Goal: Task Accomplishment & Management: Use online tool/utility

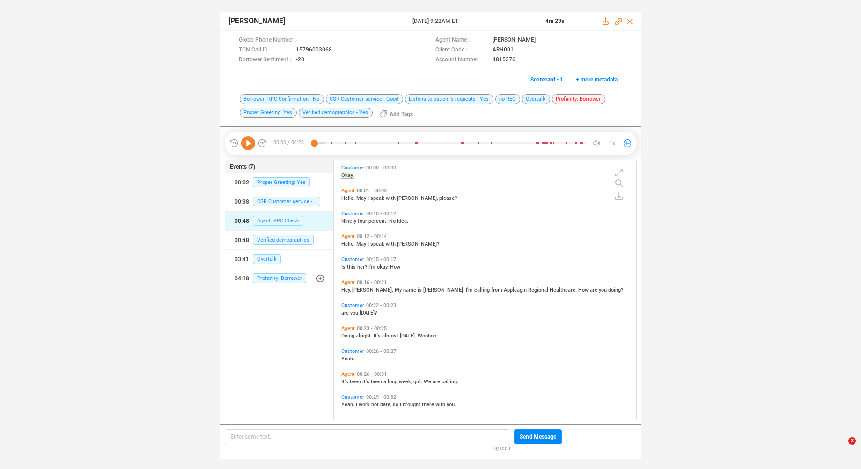
scroll to position [256, 297]
click at [249, 141] on icon at bounding box center [248, 143] width 14 height 14
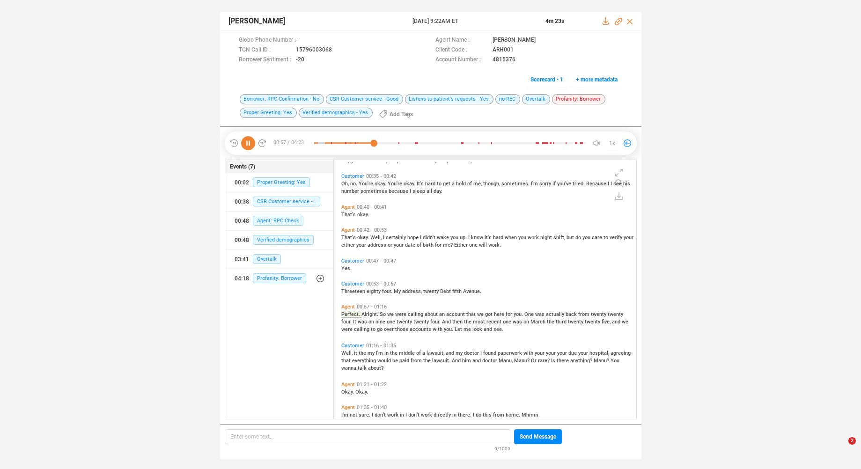
scroll to position [298, 0]
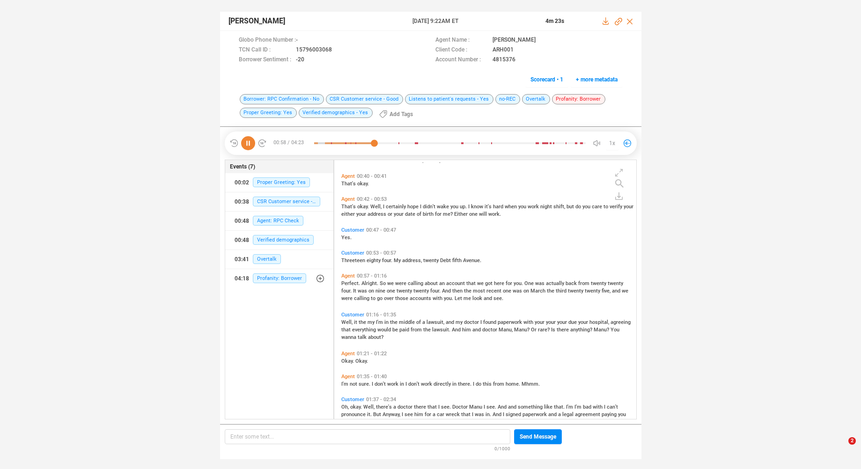
click at [249, 138] on icon at bounding box center [248, 143] width 14 height 14
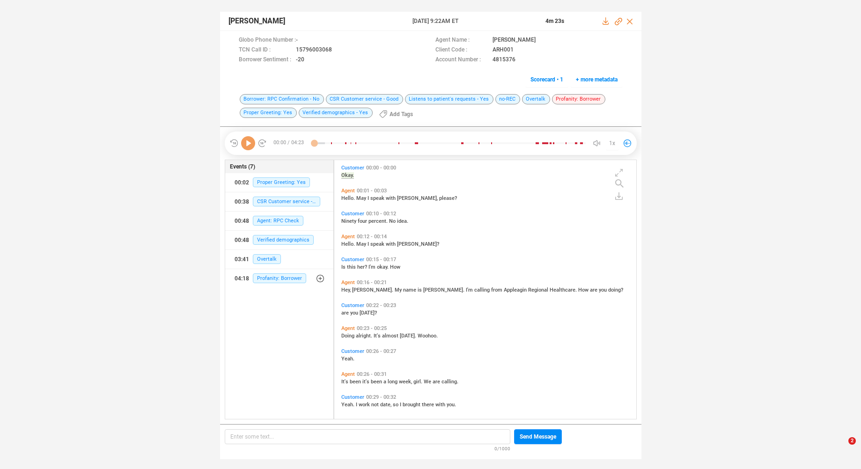
scroll to position [256, 297]
click at [248, 143] on icon at bounding box center [248, 143] width 14 height 14
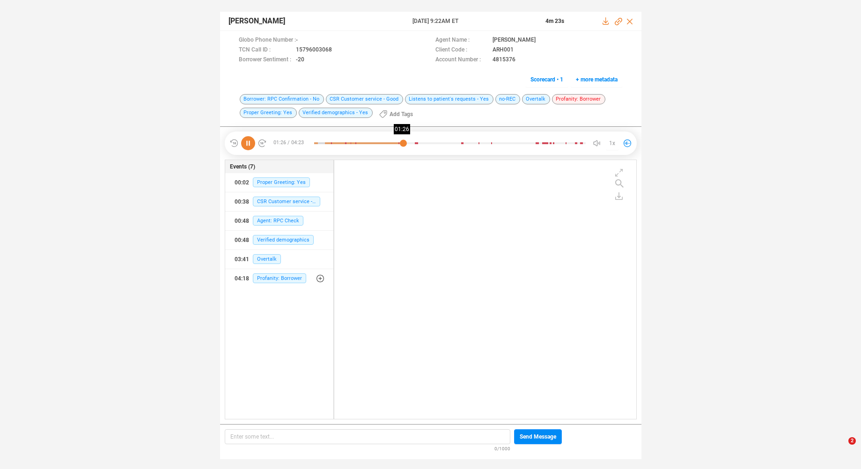
click at [403, 144] on div at bounding box center [449, 143] width 271 height 14
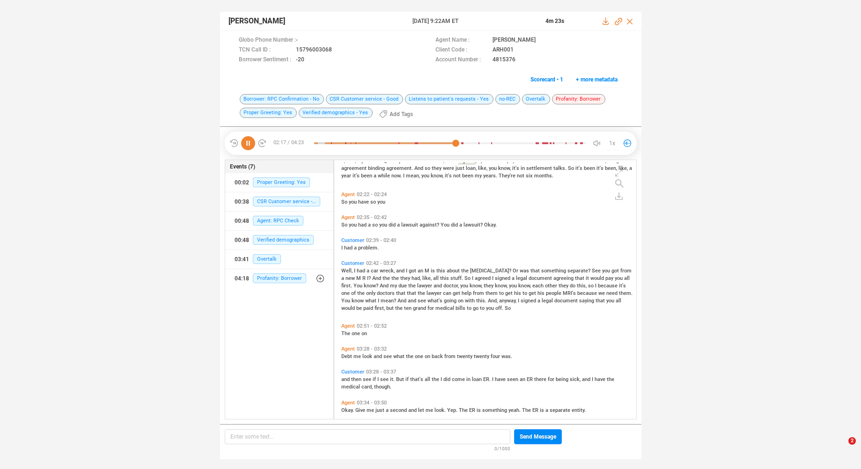
scroll to position [628, 0]
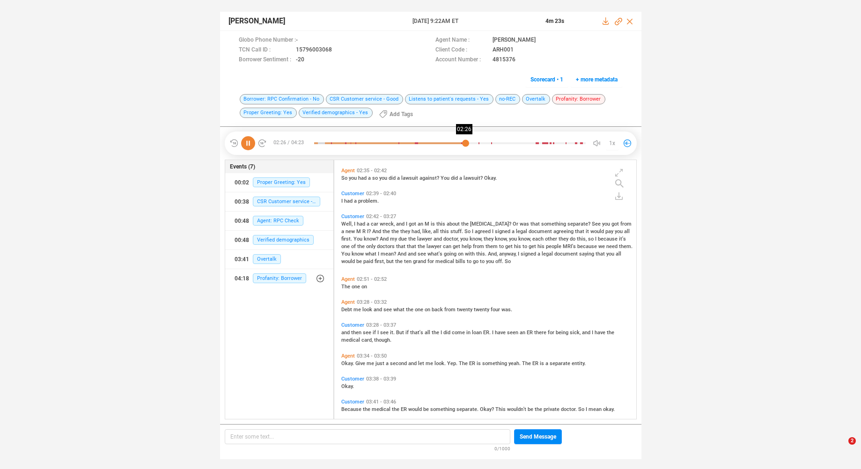
click at [465, 142] on div at bounding box center [449, 143] width 271 height 14
click at [479, 144] on div at bounding box center [449, 143] width 271 height 14
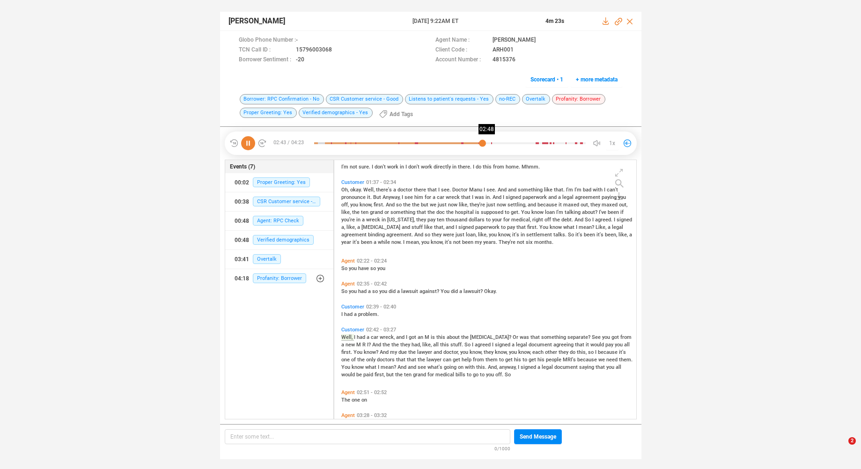
scroll to position [580, 0]
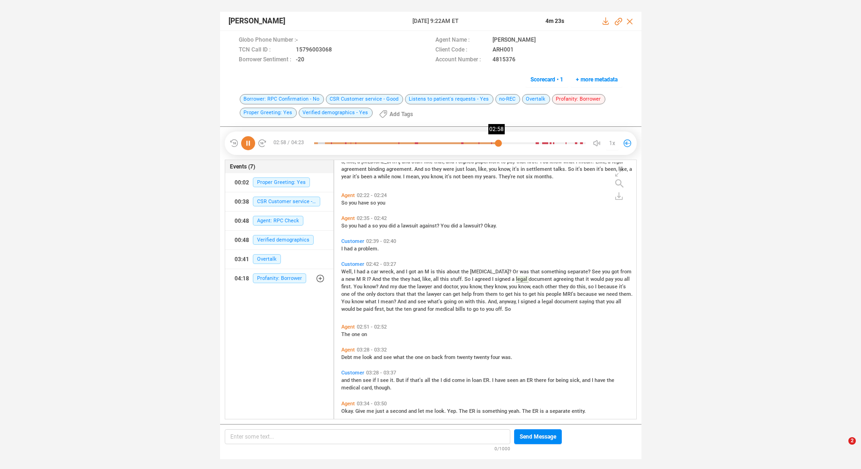
click at [500, 144] on div at bounding box center [449, 143] width 271 height 14
click at [511, 144] on div at bounding box center [449, 143] width 271 height 14
click at [520, 144] on div at bounding box center [449, 143] width 271 height 14
click at [530, 143] on div at bounding box center [449, 143] width 271 height 14
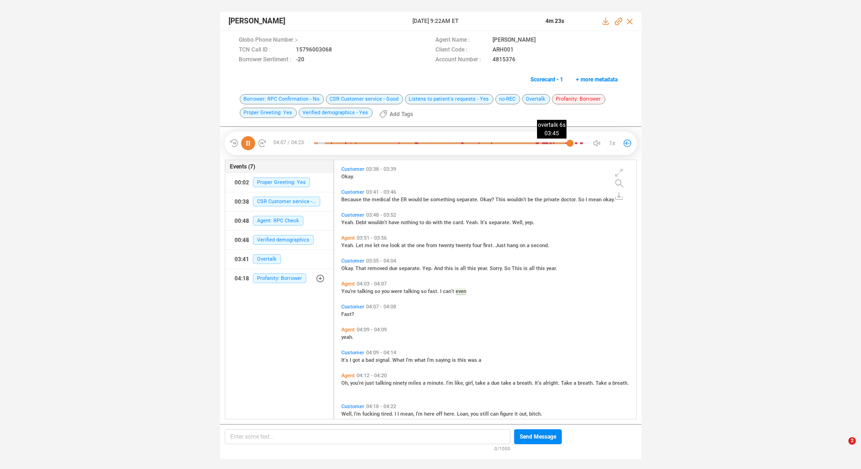
scroll to position [851, 0]
